Goal: Information Seeking & Learning: Learn about a topic

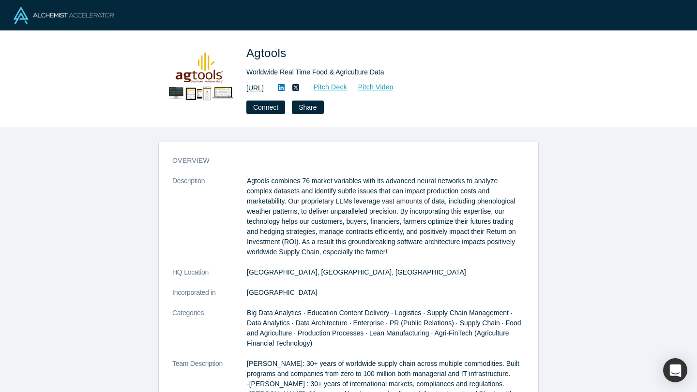
click at [264, 90] on link "[URL]" at bounding box center [254, 88] width 17 height 10
click at [347, 87] on link "Pitch Deck" at bounding box center [325, 87] width 45 height 11
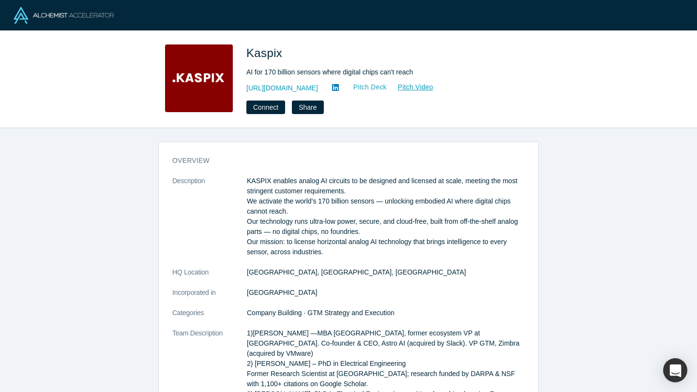
click at [342, 87] on link "Pitch Deck" at bounding box center [364, 87] width 45 height 11
click at [276, 93] on div "http://kaspix.io Pitch Deck Pitch Video" at bounding box center [381, 88] width 271 height 12
click at [332, 88] on icon at bounding box center [335, 88] width 7 height 8
click at [266, 83] on div "http://kaspix.io Pitch Deck Pitch Video" at bounding box center [381, 88] width 271 height 12
click at [266, 89] on link "http://kaspix.io" at bounding box center [282, 88] width 72 height 10
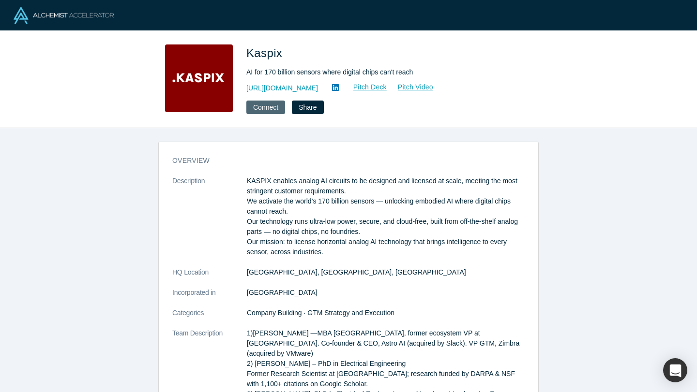
click at [267, 107] on button "Connect" at bounding box center [265, 108] width 39 height 14
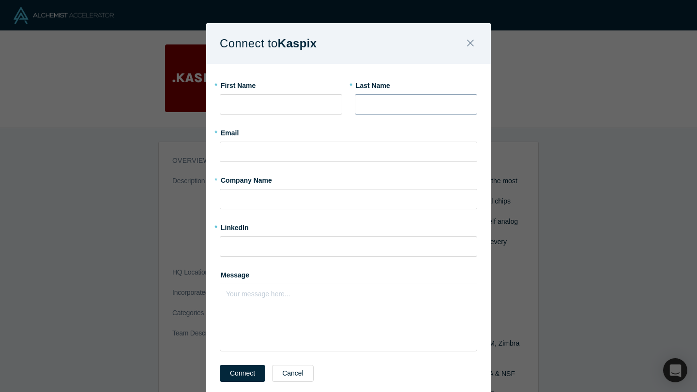
scroll to position [37, 0]
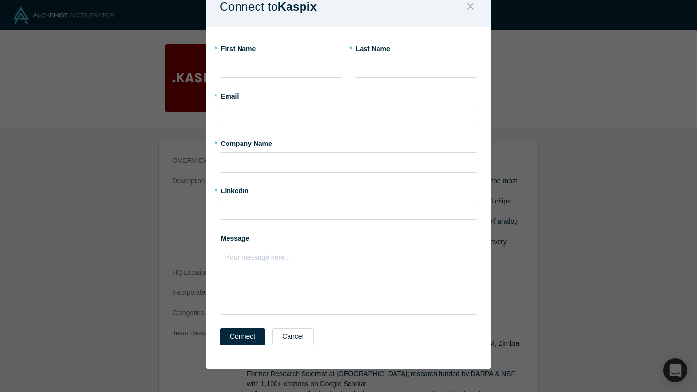
click at [473, 11] on icon "Close" at bounding box center [470, 6] width 7 height 11
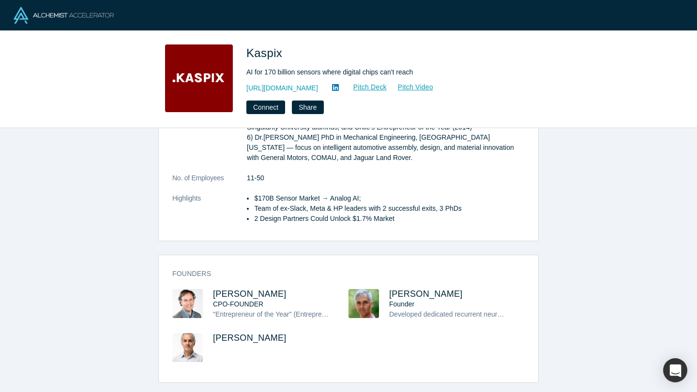
scroll to position [360, 0]
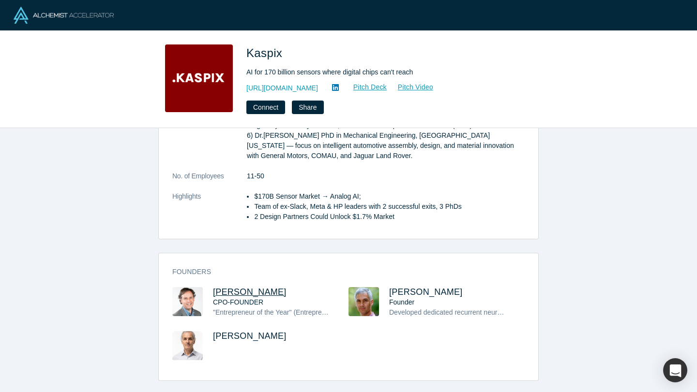
click at [222, 287] on span "Andres Valdivieso" at bounding box center [250, 292] width 74 height 10
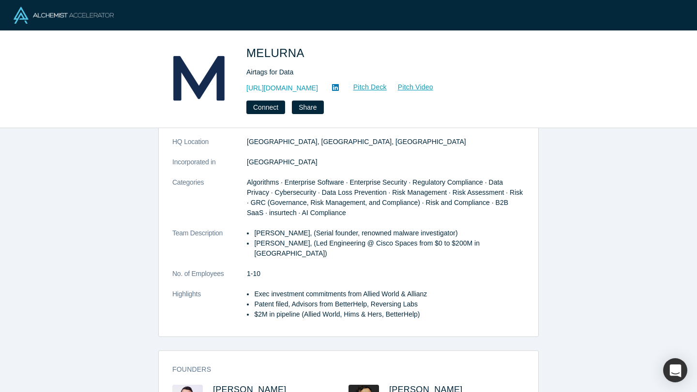
scroll to position [69, 0]
click at [374, 85] on link "Pitch Deck" at bounding box center [364, 87] width 45 height 11
click at [284, 85] on link "https://www.melurna.com" at bounding box center [282, 88] width 72 height 10
click at [373, 85] on link "Pitch Deck" at bounding box center [364, 87] width 45 height 11
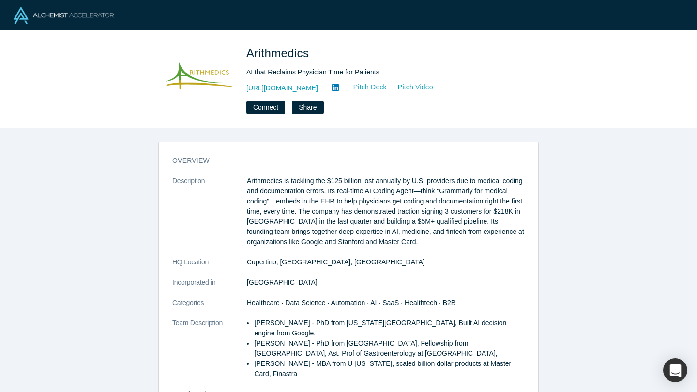
click at [366, 87] on link "Pitch Deck" at bounding box center [364, 87] width 45 height 11
click at [273, 89] on link "https://arithmedics.com" at bounding box center [282, 88] width 72 height 10
click at [333, 87] on icon at bounding box center [335, 87] width 7 height 7
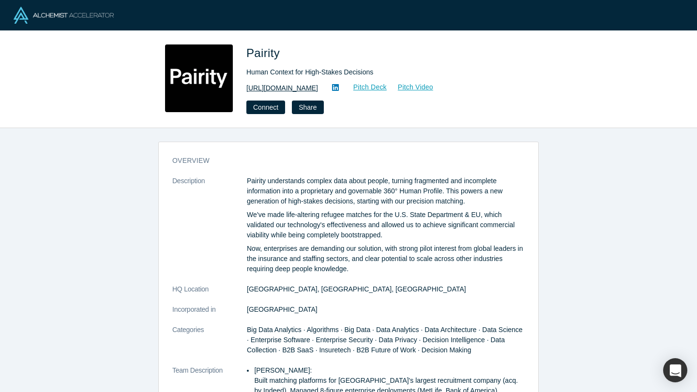
click at [282, 88] on link "[URL][DOMAIN_NAME]" at bounding box center [282, 88] width 72 height 10
click at [348, 89] on link "Pitch Deck" at bounding box center [364, 87] width 45 height 11
click at [332, 88] on icon at bounding box center [335, 88] width 7 height 8
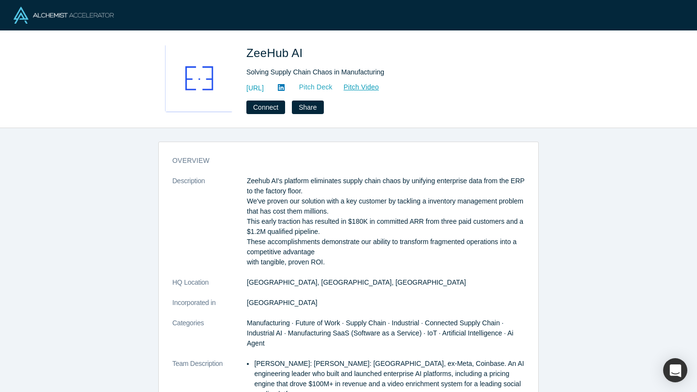
click at [333, 88] on link "Pitch Deck" at bounding box center [310, 87] width 45 height 11
click at [264, 85] on link "https://zeehub.ai" at bounding box center [254, 88] width 17 height 10
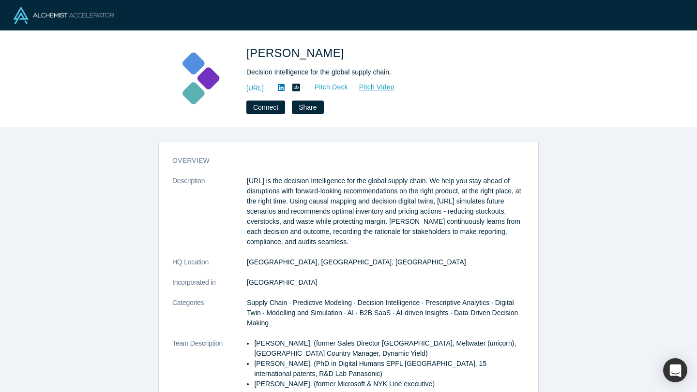
click at [348, 86] on link "Pitch Deck" at bounding box center [326, 87] width 45 height 11
click at [264, 86] on link "https://kimaru.ai/" at bounding box center [254, 88] width 17 height 10
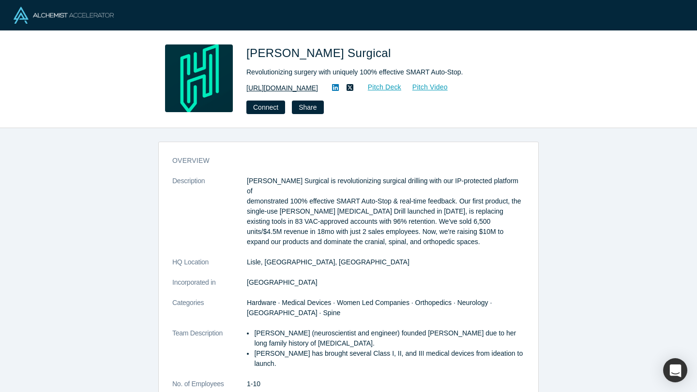
click at [298, 88] on link "[URL][DOMAIN_NAME]" at bounding box center [282, 88] width 72 height 10
click at [389, 83] on link "Pitch Deck" at bounding box center [379, 87] width 45 height 11
